Goal: Use online tool/utility: Utilize a website feature to perform a specific function

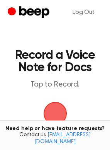
click at [49, 114] on span "button" at bounding box center [55, 113] width 31 height 31
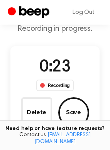
scroll to position [44, 0]
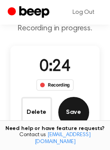
click at [72, 108] on button "Save" at bounding box center [73, 112] width 31 height 31
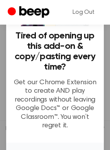
scroll to position [79, 0]
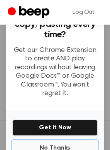
click at [54, 141] on button "No Thanks" at bounding box center [54, 148] width 85 height 15
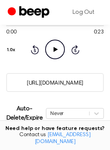
scroll to position [101, 0]
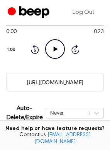
drag, startPoint x: 91, startPoint y: 81, endPoint x: 12, endPoint y: 79, distance: 78.7
click at [6, 79] on input "https://beep.audio/ARem2Il" at bounding box center [55, 82] width 98 height 19
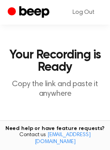
scroll to position [158, 0]
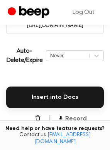
click at [62, 117] on icon "button" at bounding box center [60, 118] width 6 height 6
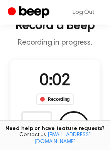
scroll to position [42, 0]
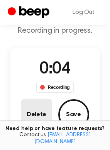
click at [37, 113] on button "Delete" at bounding box center [36, 114] width 31 height 31
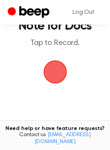
click at [51, 75] on span "button" at bounding box center [55, 73] width 24 height 24
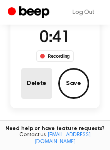
click at [44, 79] on button "Delete" at bounding box center [36, 83] width 31 height 31
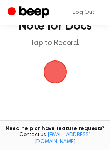
click at [56, 61] on span "button" at bounding box center [55, 72] width 22 height 22
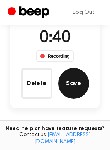
click at [76, 88] on button "Save" at bounding box center [73, 83] width 31 height 31
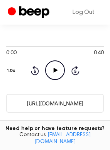
scroll to position [79, 0]
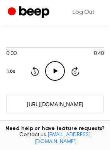
drag, startPoint x: 96, startPoint y: 106, endPoint x: 18, endPoint y: 108, distance: 78.3
click at [18, 108] on input "https://beep.audio/DG2nEfL" at bounding box center [55, 104] width 98 height 19
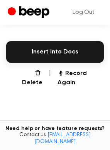
scroll to position [204, 0]
click at [65, 71] on button "Record Again" at bounding box center [80, 78] width 46 height 19
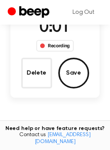
scroll to position [61, 0]
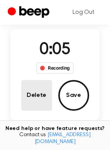
click at [39, 103] on button "Delete" at bounding box center [36, 95] width 31 height 31
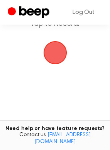
click at [51, 50] on span "button" at bounding box center [55, 53] width 22 height 22
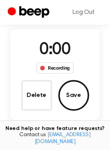
scroll to position [92, 0]
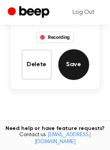
click at [64, 64] on button "Save" at bounding box center [73, 64] width 31 height 31
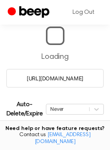
scroll to position [84, 0]
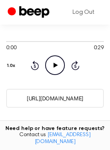
drag, startPoint x: 92, startPoint y: 97, endPoint x: 16, endPoint y: 96, distance: 75.6
click at [16, 96] on input "https://beep.audio/0e5LVRM" at bounding box center [55, 98] width 98 height 19
click at [59, 70] on icon "Play Audio" at bounding box center [55, 66] width 20 height 20
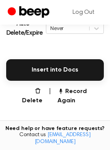
scroll to position [186, 0]
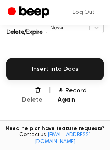
click at [32, 89] on button "Delete" at bounding box center [28, 95] width 27 height 19
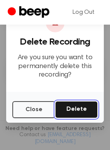
click at [71, 113] on button "Delete" at bounding box center [76, 109] width 42 height 17
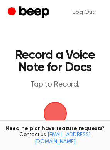
click at [60, 115] on span "button" at bounding box center [55, 114] width 22 height 22
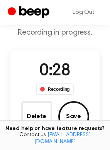
scroll to position [40, 0]
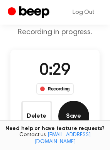
click at [62, 115] on button "Save" at bounding box center [73, 116] width 31 height 31
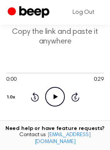
scroll to position [54, 0]
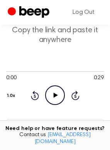
click at [56, 94] on icon "Play Audio" at bounding box center [55, 96] width 20 height 20
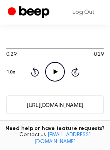
scroll to position [82, 0]
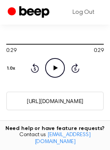
drag, startPoint x: 93, startPoint y: 101, endPoint x: 8, endPoint y: 102, distance: 84.8
click at [8, 102] on input "https://beep.audio/eZY5fZv" at bounding box center [55, 101] width 98 height 19
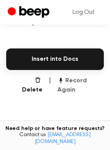
scroll to position [197, 0]
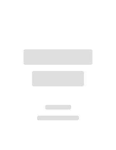
drag, startPoint x: 0, startPoint y: 0, endPoint x: 62, endPoint y: 49, distance: 79.6
click at [62, 49] on div at bounding box center [58, 56] width 69 height 15
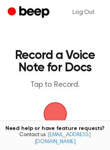
click at [59, 113] on span "button" at bounding box center [55, 113] width 43 height 43
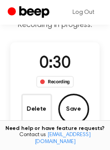
scroll to position [48, 0]
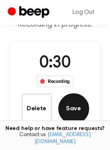
click at [65, 108] on button "Save" at bounding box center [73, 108] width 31 height 31
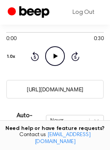
scroll to position [96, 0]
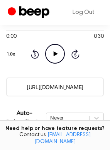
click at [53, 54] on icon "Play Audio" at bounding box center [55, 54] width 20 height 20
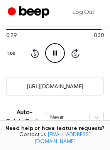
scroll to position [97, 0]
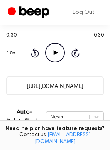
drag, startPoint x: 93, startPoint y: 87, endPoint x: 18, endPoint y: 88, distance: 74.8
click at [18, 88] on input "[URL][DOMAIN_NAME]" at bounding box center [55, 85] width 98 height 19
click at [28, 86] on input "[URL][DOMAIN_NAME]" at bounding box center [55, 85] width 98 height 19
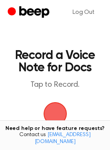
click at [56, 112] on span "button" at bounding box center [55, 114] width 24 height 24
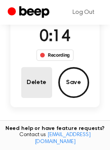
click at [36, 88] on button "Delete" at bounding box center [36, 82] width 31 height 31
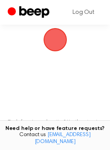
scroll to position [43, 0]
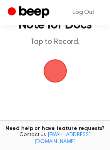
click at [52, 76] on span "button" at bounding box center [55, 71] width 24 height 24
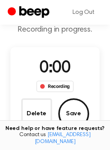
scroll to position [74, 0]
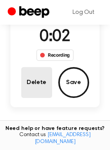
click at [41, 78] on button "Delete" at bounding box center [36, 82] width 31 height 31
